Goal: Task Accomplishment & Management: Complete application form

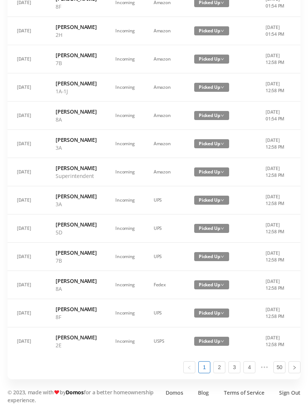
scroll to position [379, 0]
click at [218, 373] on link "2" at bounding box center [219, 367] width 11 height 11
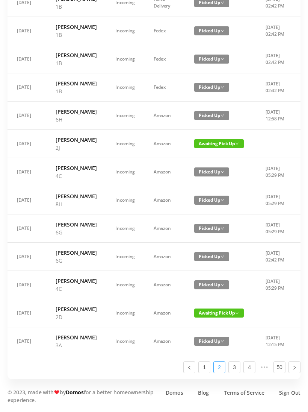
scroll to position [450, 0]
click at [237, 373] on link "3" at bounding box center [234, 367] width 11 height 11
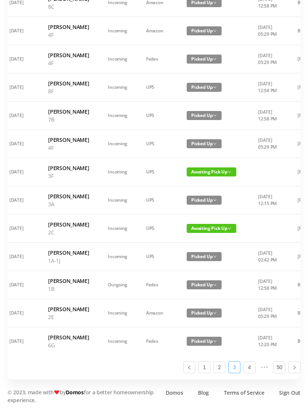
scroll to position [434, 0]
click at [252, 373] on link "4" at bounding box center [249, 367] width 11 height 11
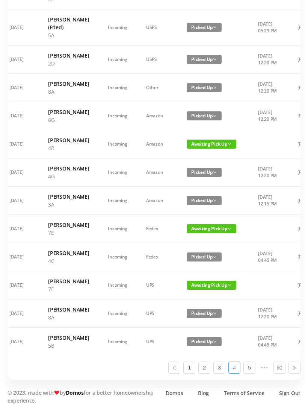
scroll to position [418, 0]
click at [251, 373] on link "5" at bounding box center [249, 367] width 11 height 11
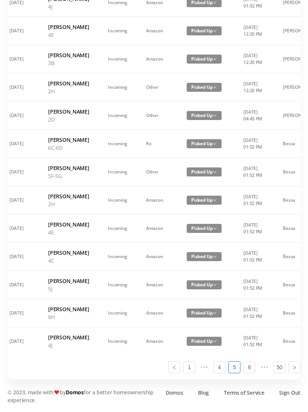
scroll to position [426, 0]
click at [252, 373] on link "6" at bounding box center [249, 367] width 11 height 11
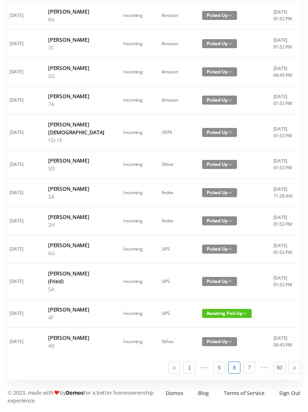
click at [219, 317] on span "Awaiting Pick Up" at bounding box center [227, 313] width 50 height 9
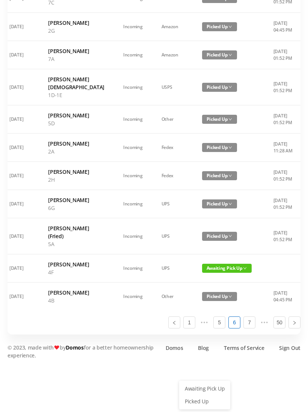
click at [205, 395] on link "Picked Up" at bounding box center [205, 401] width 49 height 12
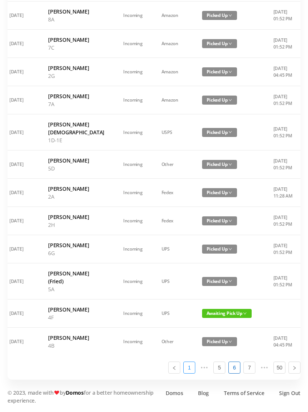
click at [191, 373] on link "1" at bounding box center [189, 367] width 11 height 11
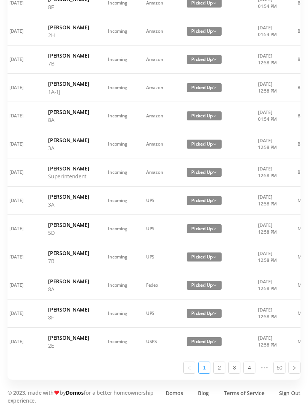
scroll to position [379, 0]
click at [249, 373] on link "4" at bounding box center [249, 367] width 11 height 11
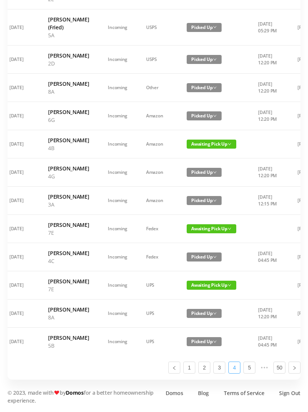
scroll to position [418, 0]
click at [251, 373] on link "5" at bounding box center [249, 367] width 11 height 11
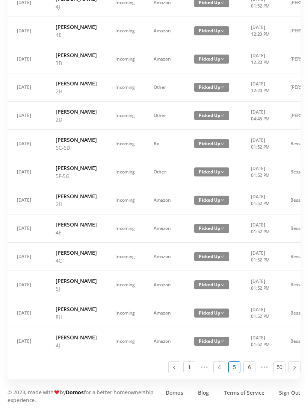
scroll to position [426, 0]
click at [190, 373] on link "1" at bounding box center [189, 367] width 11 height 11
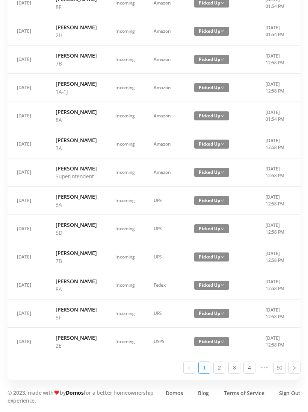
scroll to position [392, 0]
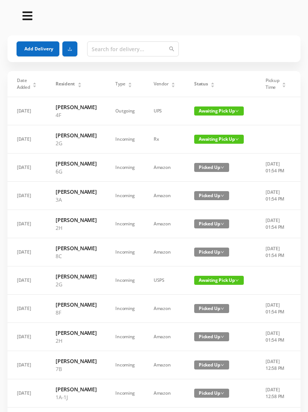
click at [39, 48] on button "Add Delivery" at bounding box center [38, 48] width 43 height 15
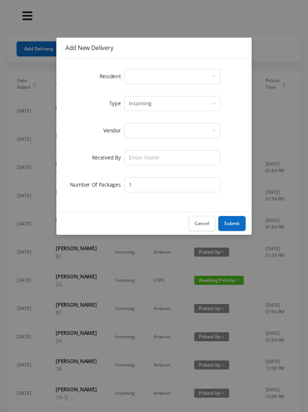
click at [147, 80] on div "Select a person" at bounding box center [170, 76] width 82 height 14
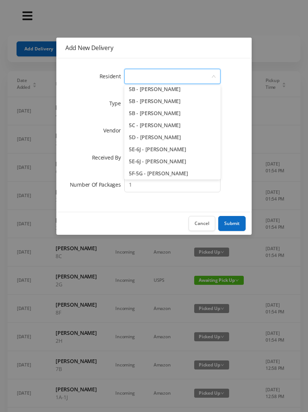
scroll to position [615, 0]
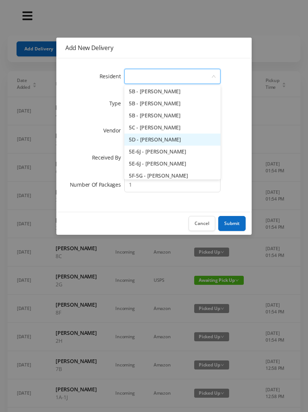
click at [190, 139] on li "5D - Lawrence Eitel" at bounding box center [173, 140] width 96 height 12
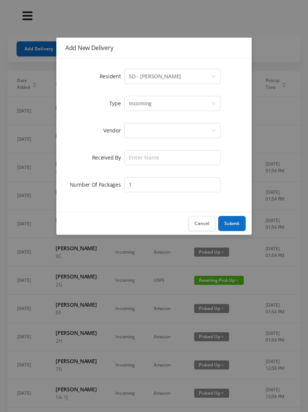
click at [163, 105] on div "Incoming" at bounding box center [170, 103] width 82 height 14
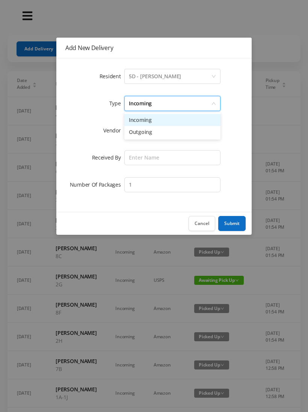
click at [158, 121] on li "Incoming" at bounding box center [173, 120] width 96 height 12
click at [147, 135] on div at bounding box center [170, 130] width 82 height 14
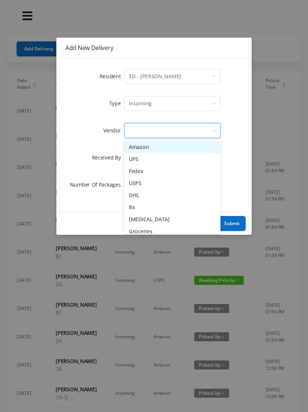
click at [154, 163] on li "UPS" at bounding box center [173, 159] width 96 height 12
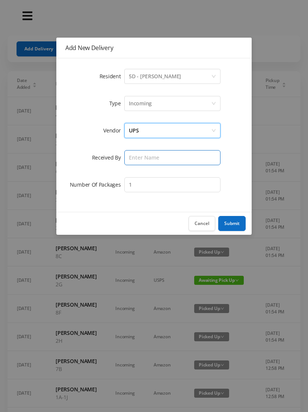
click at [152, 159] on input "text" at bounding box center [173, 157] width 96 height 15
type input "Melece"
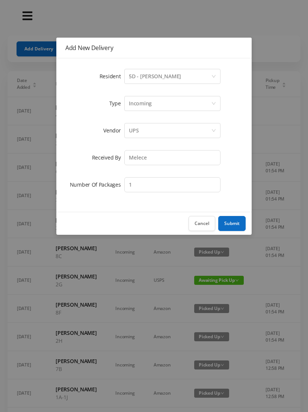
click at [238, 223] on button "Submit" at bounding box center [232, 223] width 27 height 15
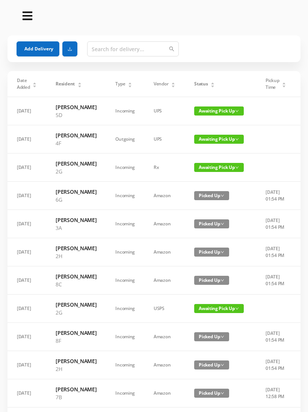
click at [46, 50] on button "Add Delivery" at bounding box center [38, 48] width 43 height 15
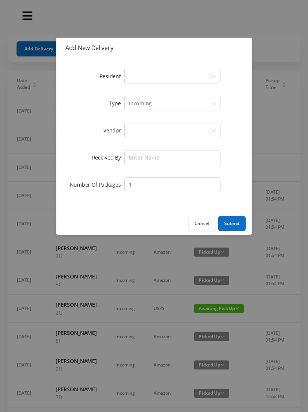
click at [158, 77] on div "Select a person" at bounding box center [170, 76] width 82 height 14
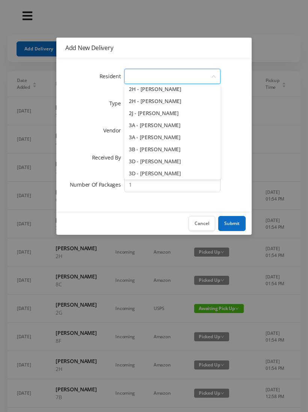
scroll to position [281, 0]
click at [171, 133] on li "3A - Lynn Green" at bounding box center [173, 137] width 96 height 12
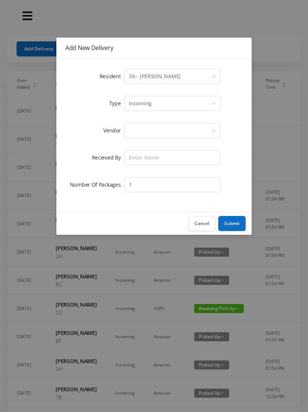
click at [156, 104] on div "Incoming" at bounding box center [170, 103] width 82 height 14
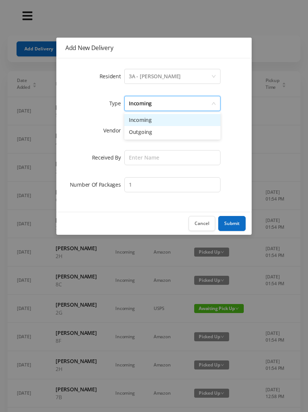
click at [150, 123] on li "Incoming" at bounding box center [173, 120] width 96 height 12
click at [146, 134] on div at bounding box center [170, 130] width 82 height 14
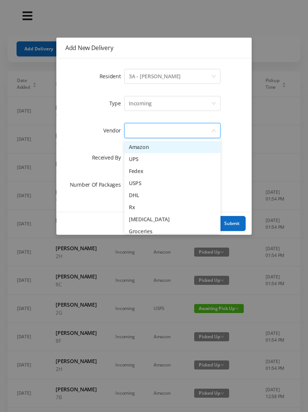
click at [160, 149] on li "Amazon" at bounding box center [173, 147] width 96 height 12
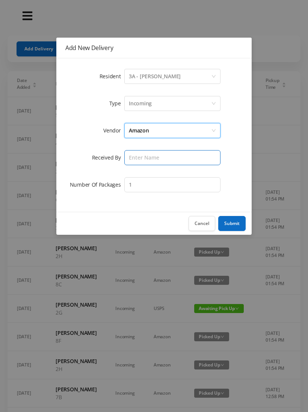
click at [153, 160] on input "text" at bounding box center [173, 157] width 96 height 15
type input "Melece"
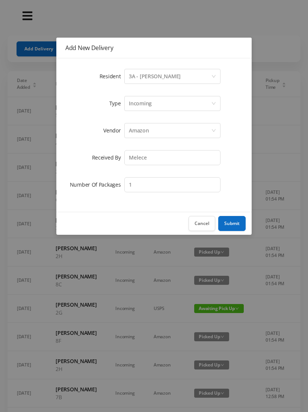
click at [231, 223] on button "Submit" at bounding box center [232, 223] width 27 height 15
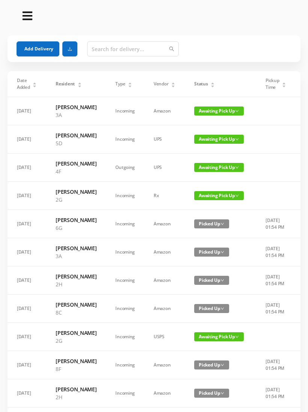
click at [38, 49] on button "Add Delivery" at bounding box center [38, 48] width 43 height 15
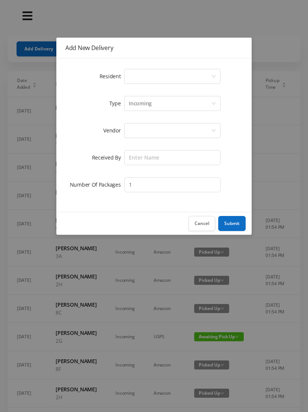
click at [155, 76] on div "Select a person" at bounding box center [170, 76] width 82 height 14
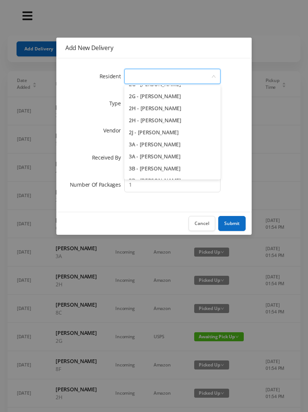
scroll to position [261, 0]
click at [196, 120] on li "2H - Lorraine Singleton" at bounding box center [173, 121] width 96 height 12
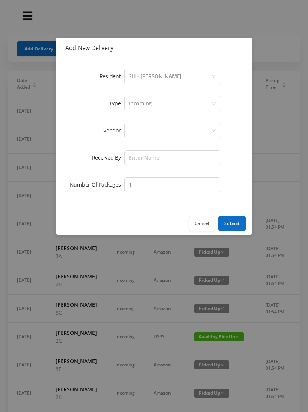
click at [154, 102] on div "Incoming" at bounding box center [170, 103] width 82 height 14
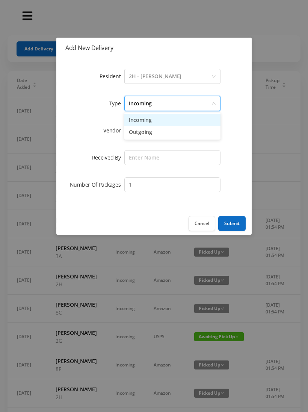
click at [151, 119] on li "Incoming" at bounding box center [173, 120] width 96 height 12
click at [148, 130] on div at bounding box center [170, 130] width 82 height 14
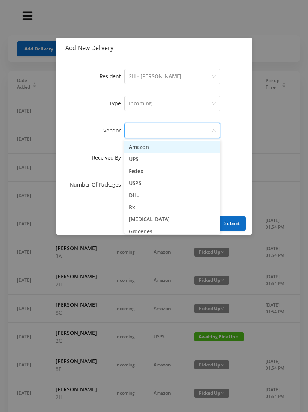
click at [149, 147] on li "Amazon" at bounding box center [173, 147] width 96 height 12
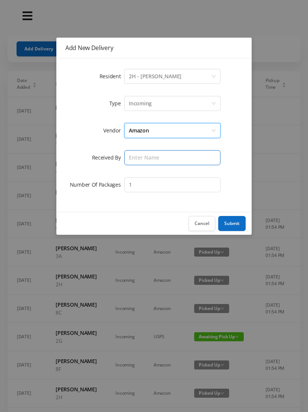
click at [148, 159] on input "text" at bounding box center [173, 157] width 96 height 15
type input "Melece"
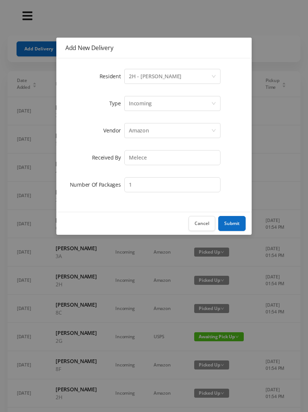
click at [231, 222] on button "Submit" at bounding box center [232, 223] width 27 height 15
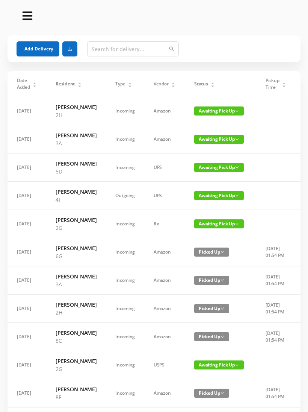
click at [40, 52] on button "Add Delivery" at bounding box center [38, 48] width 43 height 15
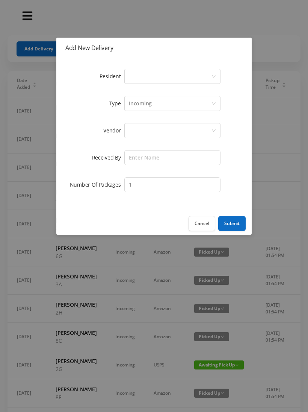
click at [153, 77] on div "Select a person" at bounding box center [170, 76] width 82 height 14
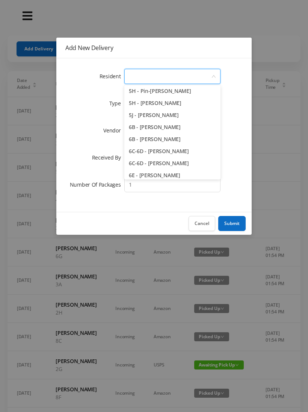
scroll to position [738, 0]
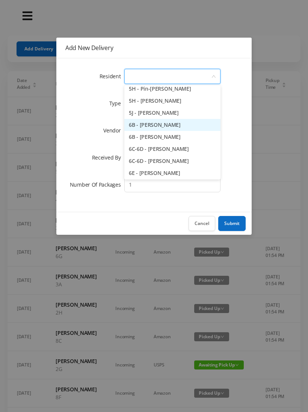
click at [173, 126] on li "6B - Joonhok Ko" at bounding box center [173, 125] width 96 height 12
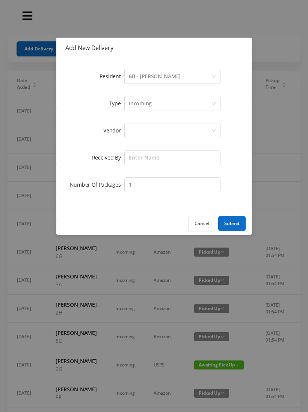
click at [157, 104] on div "Incoming" at bounding box center [170, 103] width 82 height 14
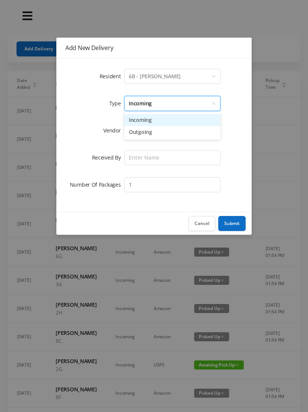
click at [153, 122] on li "Incoming" at bounding box center [173, 120] width 96 height 12
click at [146, 133] on div at bounding box center [170, 130] width 82 height 14
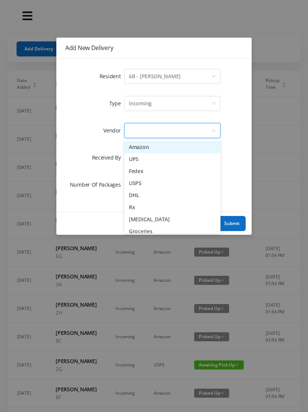
click at [149, 150] on li "Amazon" at bounding box center [173, 147] width 96 height 12
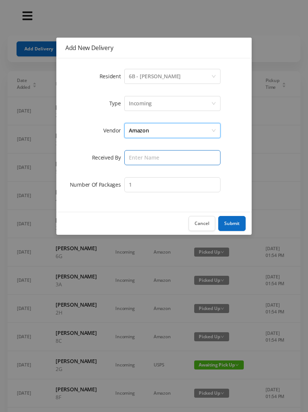
click at [146, 159] on input "text" at bounding box center [173, 157] width 96 height 15
type input "Melece"
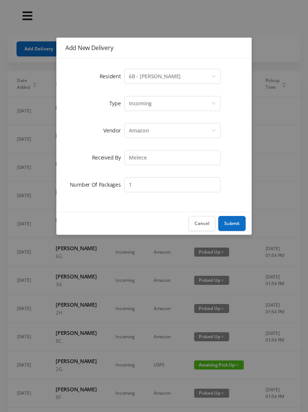
click at [231, 224] on button "Submit" at bounding box center [232, 223] width 27 height 15
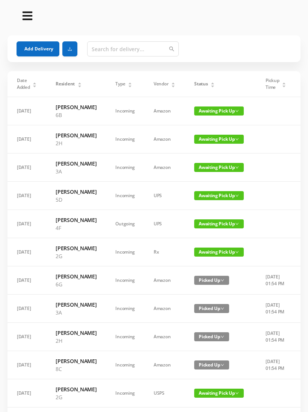
click at [38, 46] on button "Add Delivery" at bounding box center [38, 48] width 43 height 15
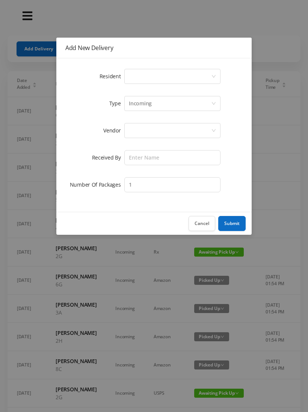
click at [158, 73] on div "Select a person" at bounding box center [170, 76] width 82 height 14
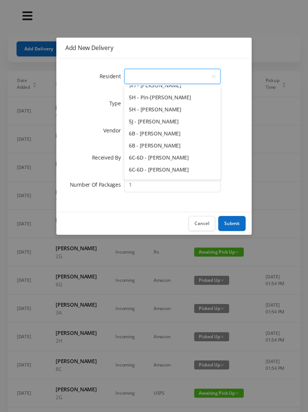
scroll to position [732, 0]
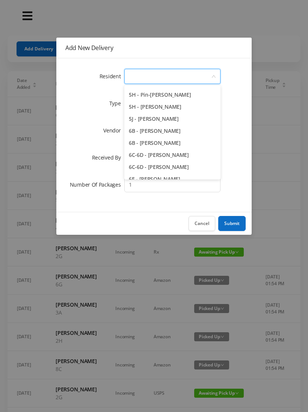
click at [180, 144] on li "6B - Casey Rtin" at bounding box center [173, 143] width 96 height 12
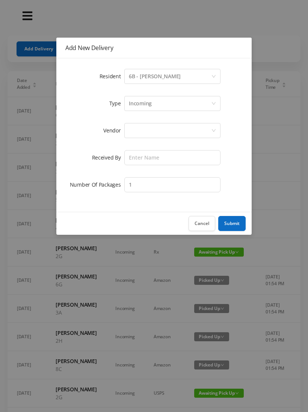
click at [156, 103] on div "Incoming" at bounding box center [170, 103] width 82 height 14
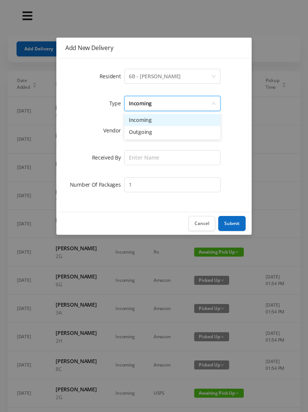
click at [154, 120] on li "Incoming" at bounding box center [173, 120] width 96 height 12
click at [153, 131] on div at bounding box center [170, 130] width 82 height 14
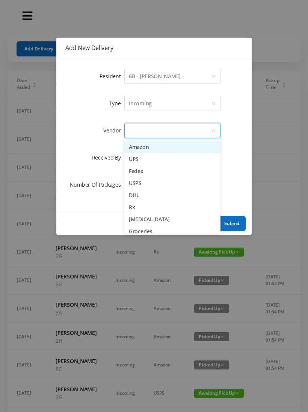
click at [155, 146] on li "Amazon" at bounding box center [173, 147] width 96 height 12
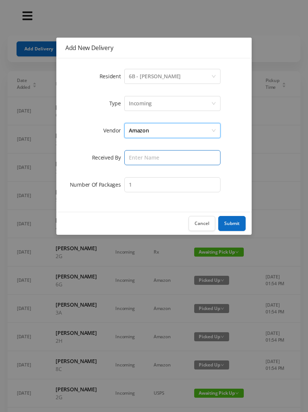
click at [152, 158] on input "text" at bounding box center [173, 157] width 96 height 15
type input "Melece"
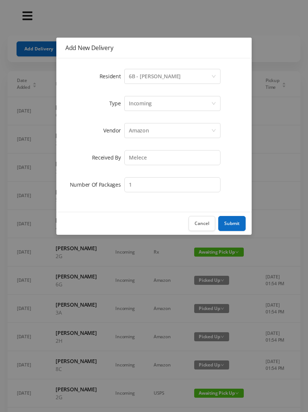
click at [234, 224] on button "Submit" at bounding box center [232, 223] width 27 height 15
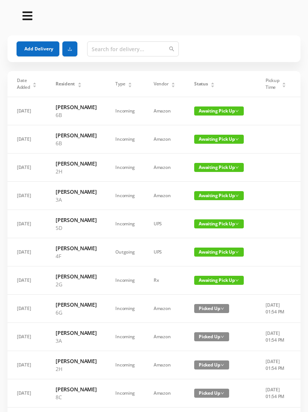
click at [209, 168] on span "Awaiting Pick Up" at bounding box center [219, 167] width 50 height 9
click at [210, 195] on link "Picked Up" at bounding box center [218, 198] width 49 height 12
click at [207, 170] on span "Awaiting Pick Up" at bounding box center [219, 167] width 50 height 9
click at [209, 201] on link "Picked Up" at bounding box center [218, 198] width 49 height 12
click at [211, 172] on span "Picked Up" at bounding box center [211, 167] width 35 height 9
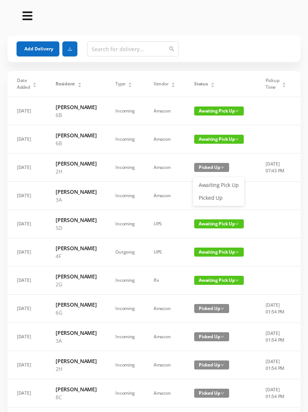
click at [39, 49] on button "Add Delivery" at bounding box center [38, 48] width 43 height 15
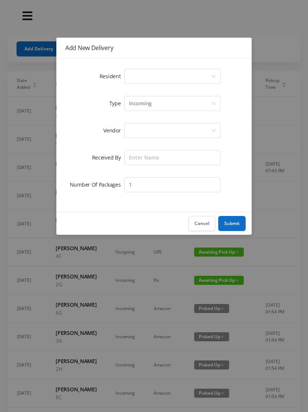
click at [141, 73] on div "Select a person" at bounding box center [170, 76] width 82 height 14
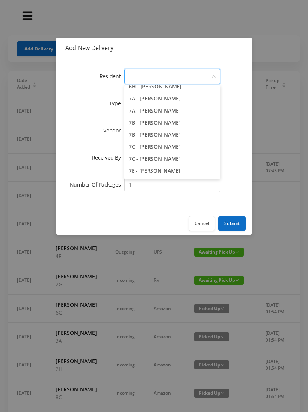
scroll to position [882, 0]
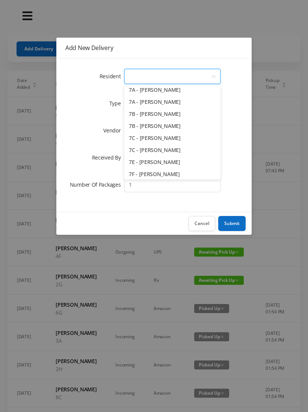
click at [188, 125] on li "7B - Yukiko Graubard" at bounding box center [173, 126] width 96 height 12
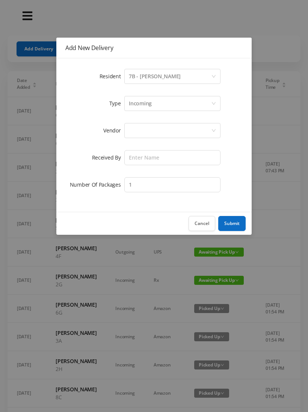
click at [166, 107] on div "Incoming" at bounding box center [170, 103] width 82 height 14
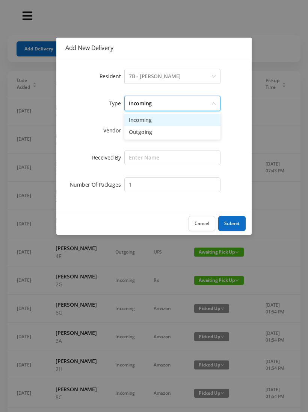
click at [159, 121] on li "Incoming" at bounding box center [173, 120] width 96 height 12
click at [153, 135] on div at bounding box center [170, 130] width 82 height 14
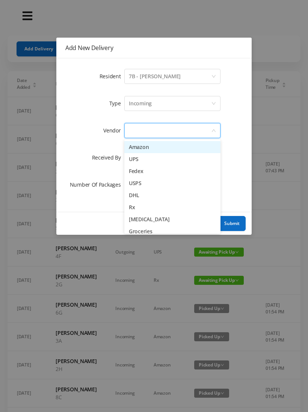
click at [158, 149] on li "Amazon" at bounding box center [173, 147] width 96 height 12
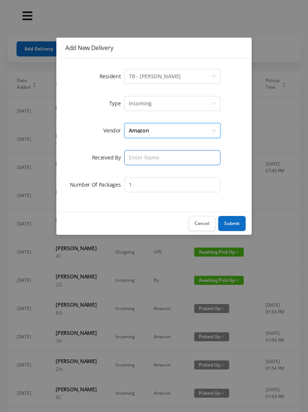
click at [157, 158] on input "text" at bounding box center [173, 157] width 96 height 15
type input "Melece"
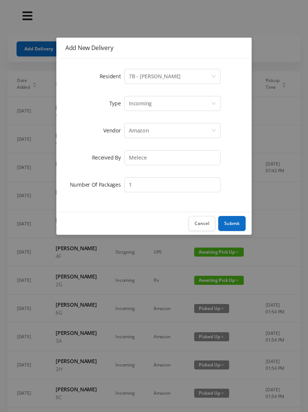
click at [233, 222] on button "Submit" at bounding box center [232, 223] width 27 height 15
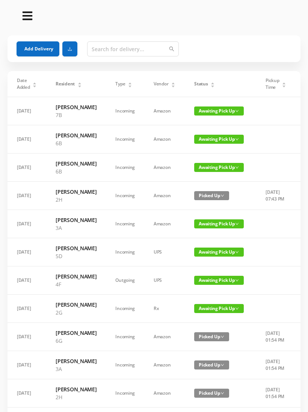
click at [47, 49] on button "Add Delivery" at bounding box center [38, 48] width 43 height 15
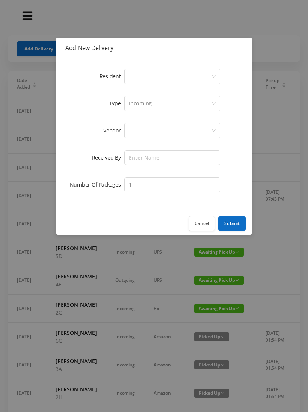
click at [152, 76] on div "Select a person" at bounding box center [170, 76] width 82 height 14
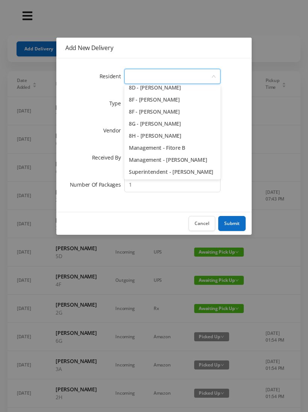
scroll to position [1089, 0]
click at [188, 139] on li "8H - Gloria Johnson" at bounding box center [173, 136] width 96 height 12
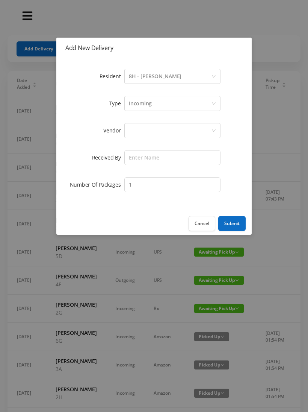
click at [156, 104] on div "Incoming" at bounding box center [170, 103] width 82 height 14
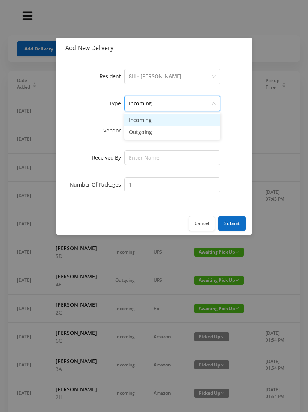
click at [152, 122] on li "Incoming" at bounding box center [173, 120] width 96 height 12
click at [151, 130] on div at bounding box center [170, 130] width 82 height 14
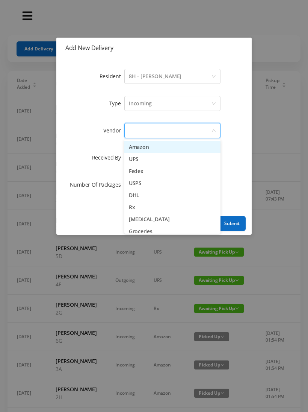
click at [151, 149] on li "Amazon" at bounding box center [173, 147] width 96 height 12
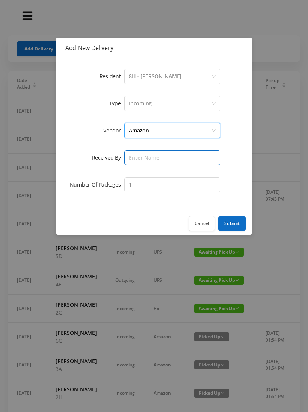
click at [145, 157] on input "text" at bounding box center [173, 157] width 96 height 15
type input "Melece"
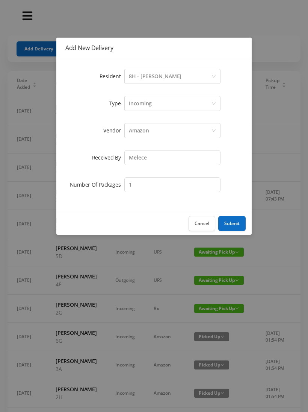
click at [232, 226] on button "Submit" at bounding box center [232, 223] width 27 height 15
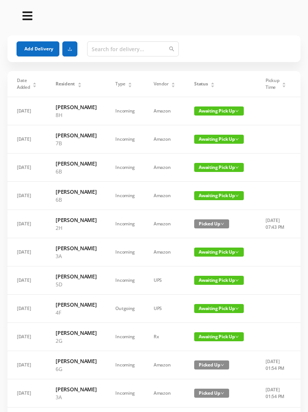
click at [43, 44] on button "Add Delivery" at bounding box center [38, 48] width 43 height 15
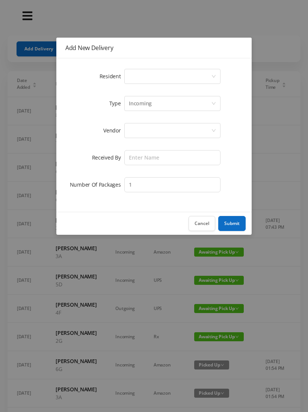
click at [158, 76] on div "Select a person" at bounding box center [170, 76] width 82 height 14
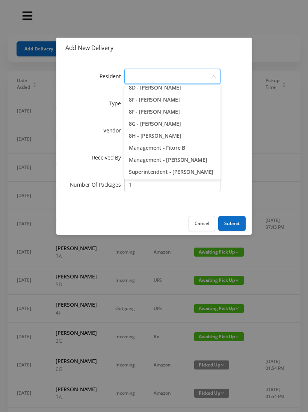
click at [187, 126] on li "8G - Emily Tetzlaff" at bounding box center [173, 124] width 96 height 12
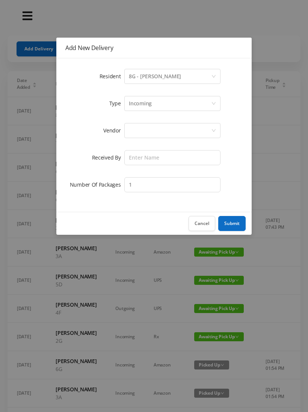
click at [156, 106] on div "Incoming" at bounding box center [170, 103] width 82 height 14
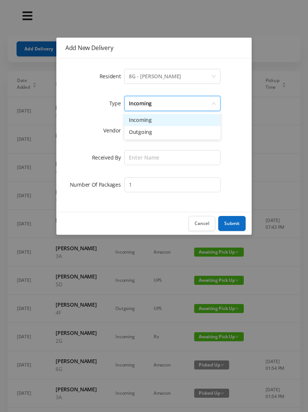
click at [152, 121] on li "Incoming" at bounding box center [173, 120] width 96 height 12
click at [150, 131] on div at bounding box center [170, 130] width 82 height 14
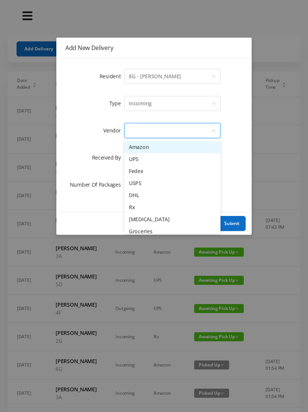
click at [156, 149] on li "Amazon" at bounding box center [173, 147] width 96 height 12
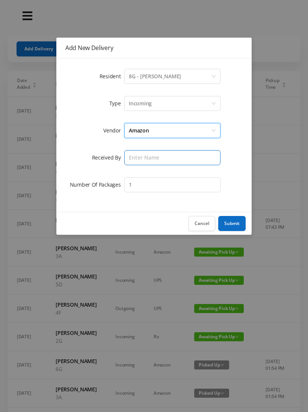
click at [151, 157] on input "text" at bounding box center [173, 157] width 96 height 15
type input "Melece"
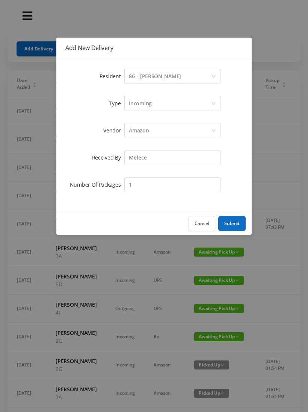
click at [235, 223] on button "Submit" at bounding box center [232, 223] width 27 height 15
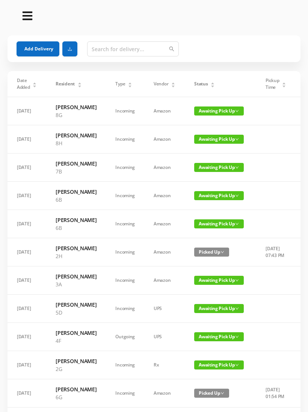
click at [37, 48] on button "Add Delivery" at bounding box center [38, 48] width 43 height 15
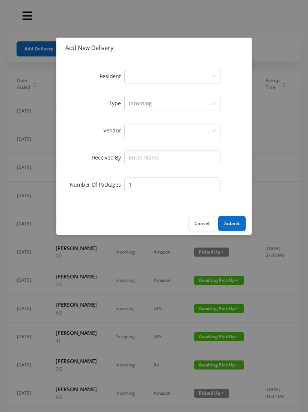
click at [152, 79] on div "Select a person" at bounding box center [170, 76] width 82 height 14
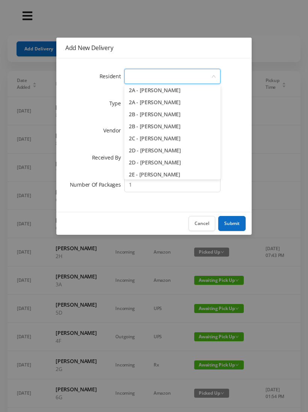
scroll to position [147, 0]
click at [182, 153] on li "2D - Nadia Hernandez" at bounding box center [173, 150] width 96 height 12
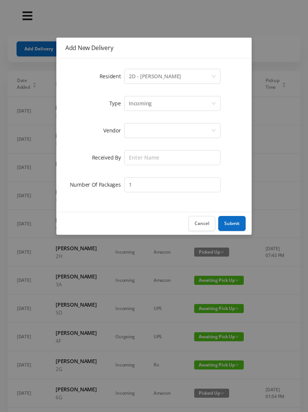
click at [153, 104] on div "Incoming" at bounding box center [170, 103] width 82 height 14
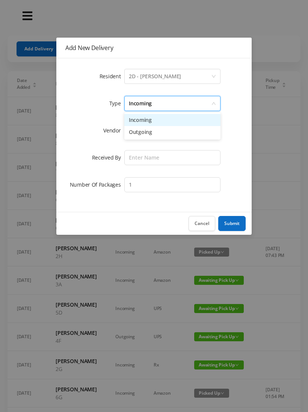
click at [152, 121] on li "Incoming" at bounding box center [173, 120] width 96 height 12
click at [149, 135] on div at bounding box center [170, 130] width 82 height 14
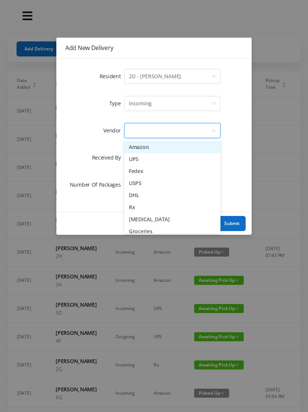
click at [152, 148] on li "Amazon" at bounding box center [173, 147] width 96 height 12
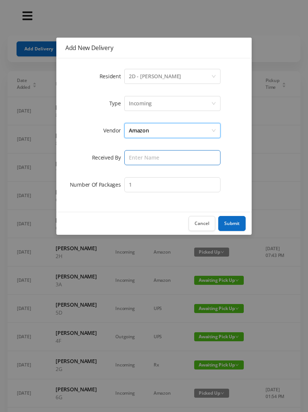
click at [149, 160] on input "text" at bounding box center [173, 157] width 96 height 15
type input "Melece"
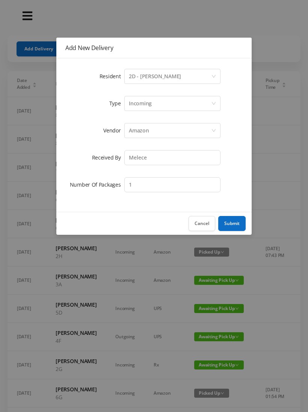
click at [232, 225] on button "Submit" at bounding box center [232, 223] width 27 height 15
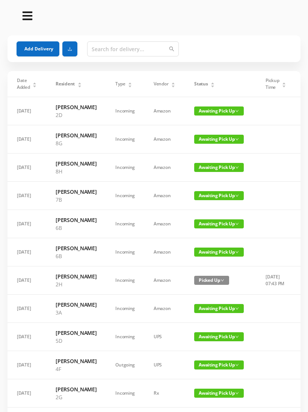
click at [42, 47] on button "Add Delivery" at bounding box center [38, 48] width 43 height 15
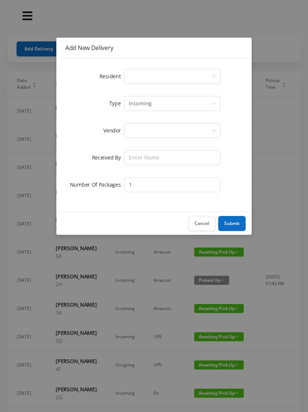
click at [157, 76] on div "Select a person" at bounding box center [170, 76] width 82 height 14
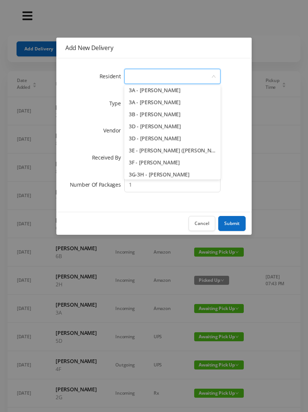
scroll to position [315, 0]
click at [193, 115] on li "3B - Kathleen DeCoursey" at bounding box center [173, 115] width 96 height 12
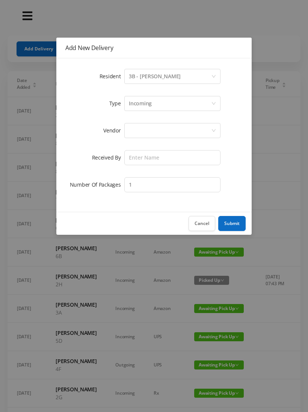
click at [161, 105] on div "Incoming" at bounding box center [170, 103] width 82 height 14
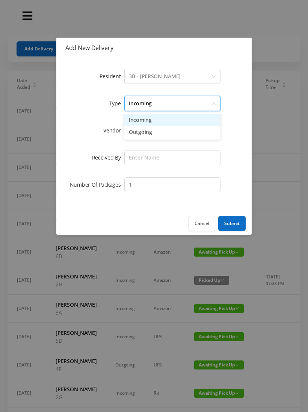
click at [158, 119] on li "Incoming" at bounding box center [173, 120] width 96 height 12
click at [156, 130] on div at bounding box center [170, 130] width 82 height 14
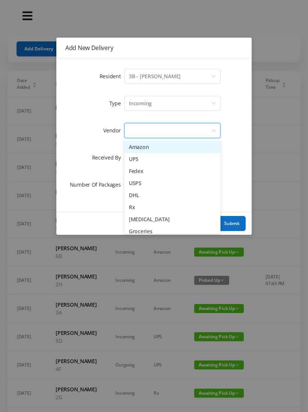
click at [154, 148] on li "Amazon" at bounding box center [173, 147] width 96 height 12
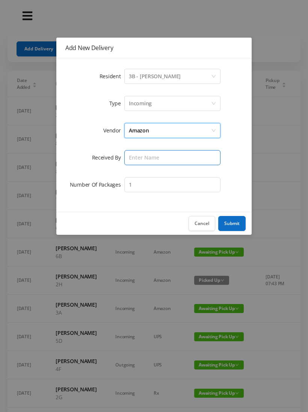
click at [152, 156] on input "text" at bounding box center [173, 157] width 96 height 15
type input "Melece"
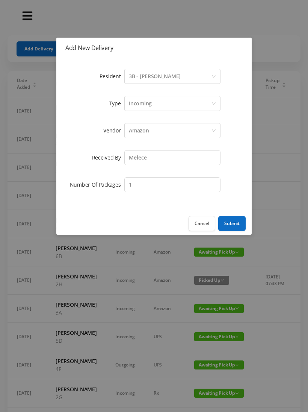
click at [234, 222] on button "Submit" at bounding box center [232, 223] width 27 height 15
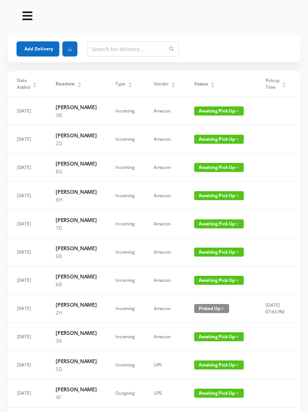
click at [34, 51] on button "Add Delivery" at bounding box center [38, 48] width 43 height 15
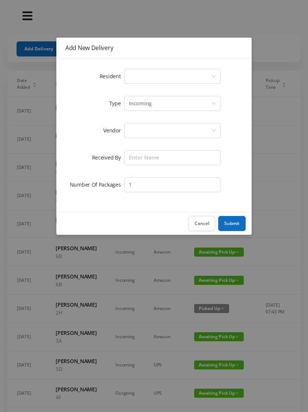
click at [153, 78] on div "Select a person" at bounding box center [170, 76] width 82 height 14
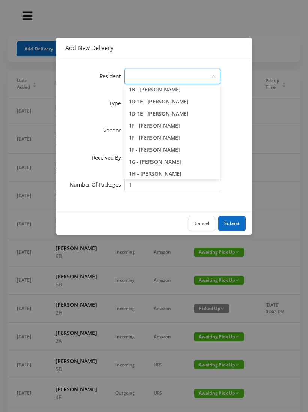
scroll to position [29, 0]
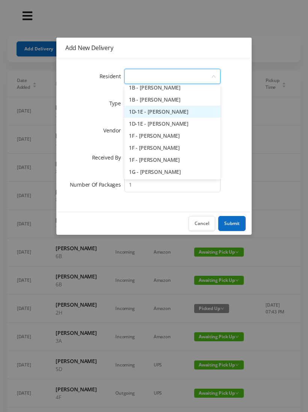
click at [193, 111] on li "1D-1E - Emmy Jedras" at bounding box center [173, 112] width 96 height 12
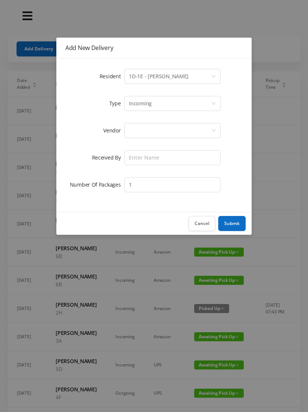
click at [158, 103] on div "Incoming" at bounding box center [170, 103] width 82 height 14
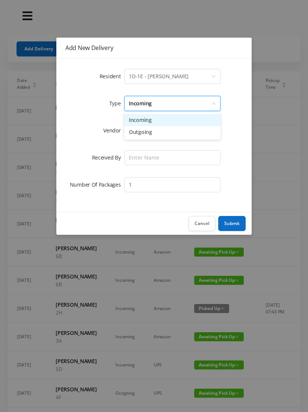
click at [155, 121] on li "Incoming" at bounding box center [173, 120] width 96 height 12
click at [155, 131] on div at bounding box center [170, 130] width 82 height 14
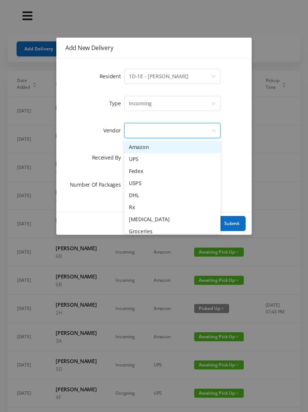
click at [151, 151] on li "Amazon" at bounding box center [173, 147] width 96 height 12
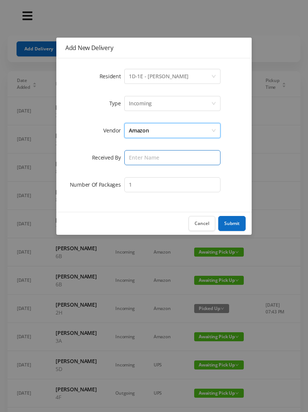
click at [147, 156] on input "text" at bounding box center [173, 157] width 96 height 15
type input "Melece"
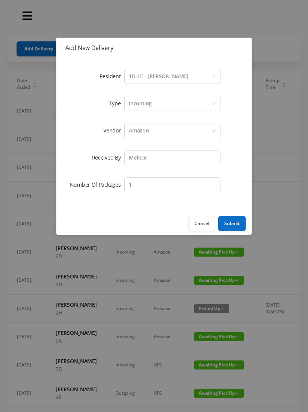
click at [235, 223] on button "Submit" at bounding box center [232, 223] width 27 height 15
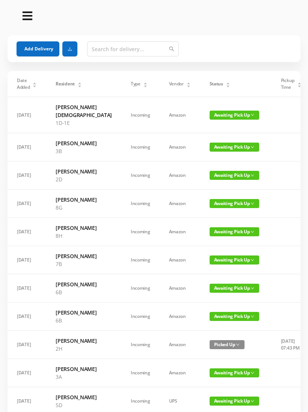
click at [46, 47] on button "Add Delivery" at bounding box center [38, 48] width 43 height 15
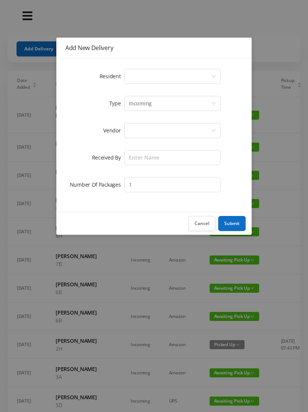
click at [178, 76] on div "Select a person" at bounding box center [170, 76] width 82 height 14
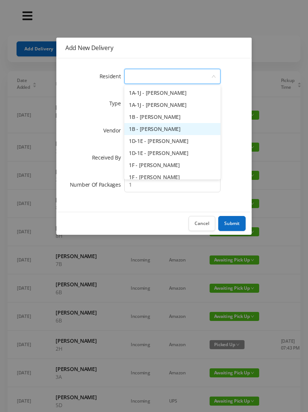
click at [188, 130] on li "1B - Sarah Dennis" at bounding box center [173, 129] width 96 height 12
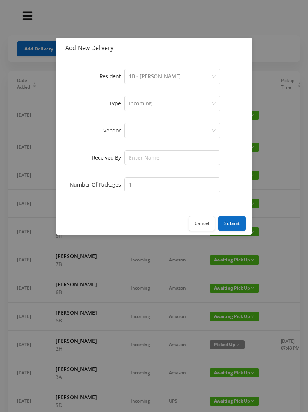
click at [158, 107] on div "Incoming" at bounding box center [170, 103] width 82 height 14
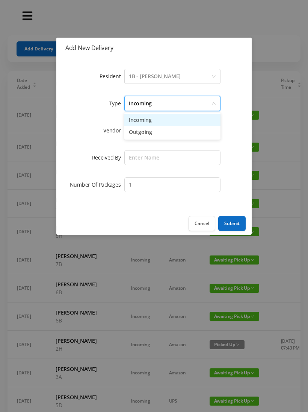
click at [160, 121] on li "Incoming" at bounding box center [173, 120] width 96 height 12
click at [157, 134] on div at bounding box center [170, 130] width 82 height 14
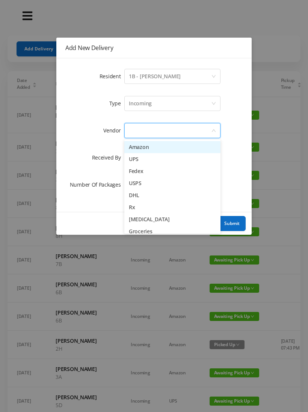
click at [156, 149] on li "Amazon" at bounding box center [173, 147] width 96 height 12
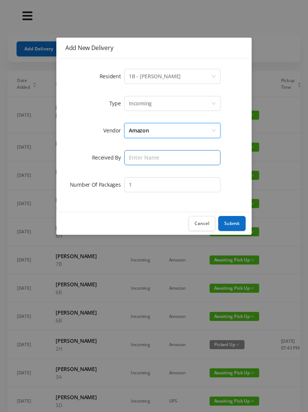
click at [152, 159] on input "text" at bounding box center [173, 157] width 96 height 15
type input "Melece"
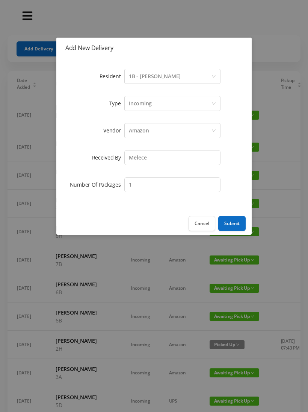
click at [241, 220] on button "Submit" at bounding box center [232, 223] width 27 height 15
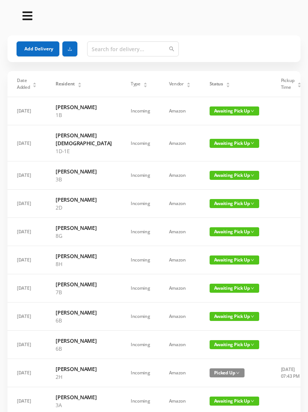
click at [41, 48] on button "Add Delivery" at bounding box center [38, 48] width 43 height 15
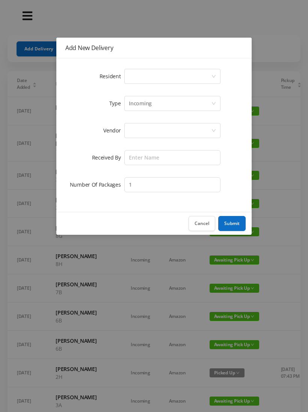
click at [161, 78] on div "Select a person" at bounding box center [170, 76] width 82 height 14
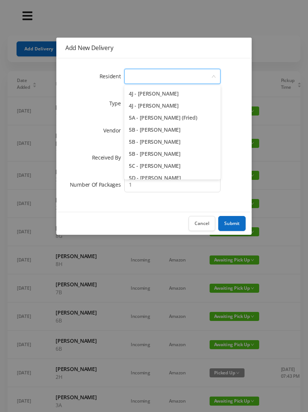
scroll to position [577, 0]
click at [194, 120] on li "5A - Janice Cimberg (Fried)" at bounding box center [173, 118] width 96 height 12
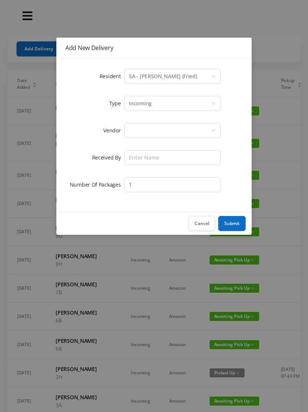
click at [168, 106] on div "Incoming" at bounding box center [170, 103] width 82 height 14
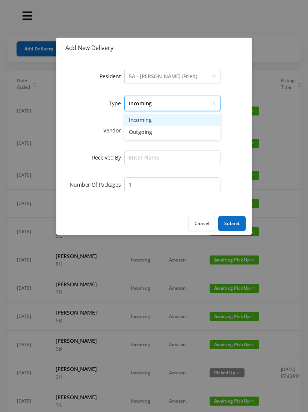
click at [164, 119] on li "Incoming" at bounding box center [173, 120] width 96 height 12
click at [160, 134] on div at bounding box center [170, 130] width 82 height 14
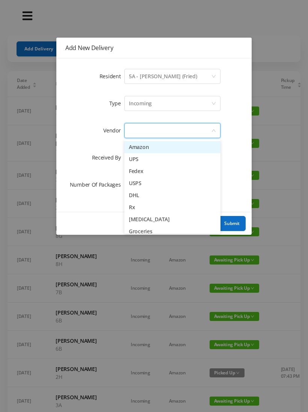
click at [157, 148] on li "Amazon" at bounding box center [173, 147] width 96 height 12
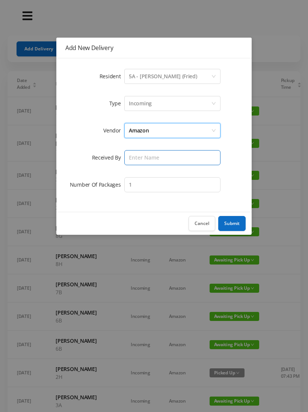
click at [153, 159] on input "text" at bounding box center [173, 157] width 96 height 15
type input "Melece"
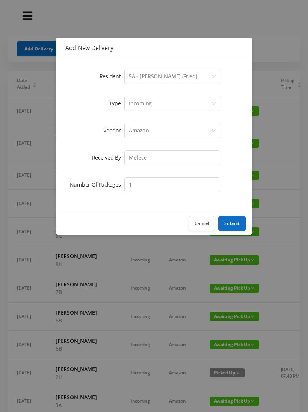
click at [234, 223] on button "Submit" at bounding box center [232, 223] width 27 height 15
